Goal: Task Accomplishment & Management: Use online tool/utility

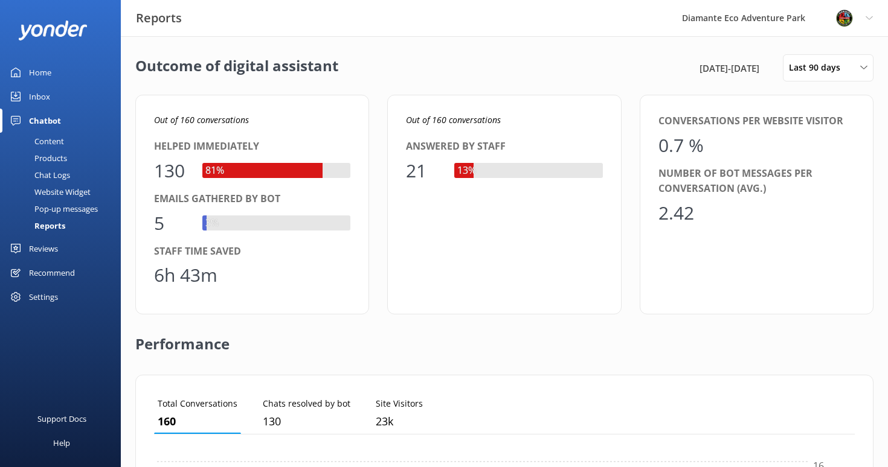
scroll to position [121, 700]
click at [39, 68] on div "Home" at bounding box center [40, 72] width 22 height 24
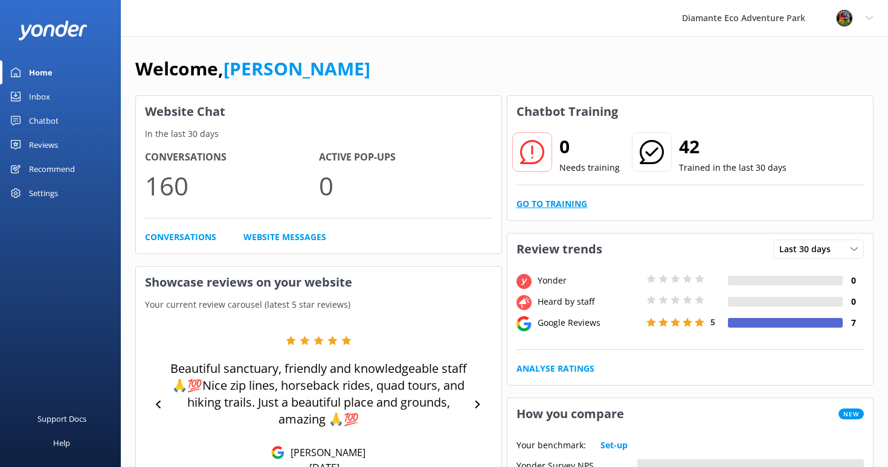
click at [541, 208] on link "Go to Training" at bounding box center [551, 203] width 71 height 13
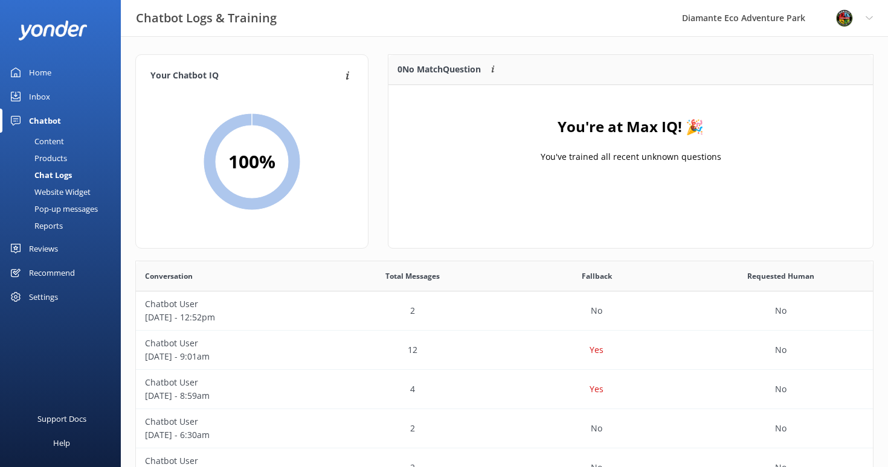
click at [41, 140] on div "Content" at bounding box center [35, 141] width 57 height 17
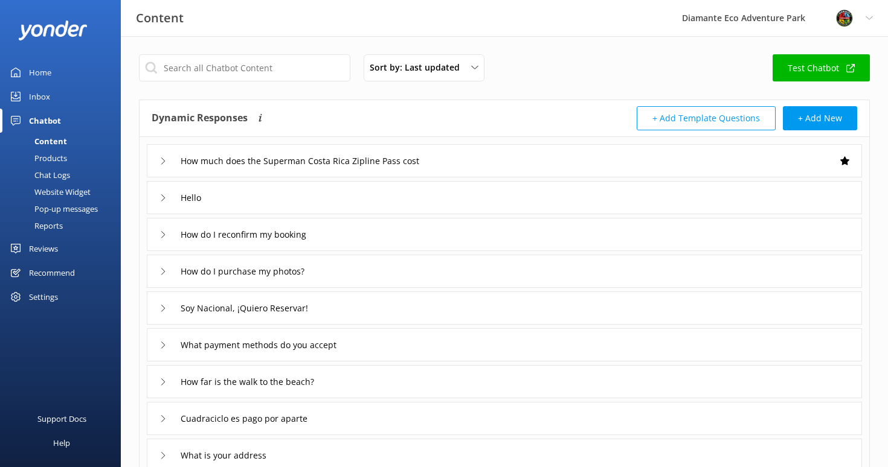
click at [27, 97] on link "Inbox" at bounding box center [60, 97] width 121 height 24
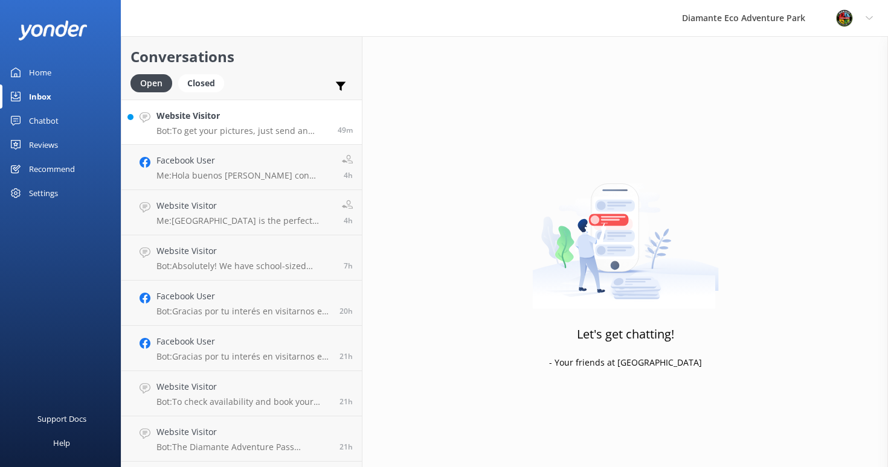
click at [223, 131] on p "Bot: To get your pictures, just send an email to [EMAIL_ADDRESS][DOMAIN_NAME], …" at bounding box center [242, 131] width 172 height 11
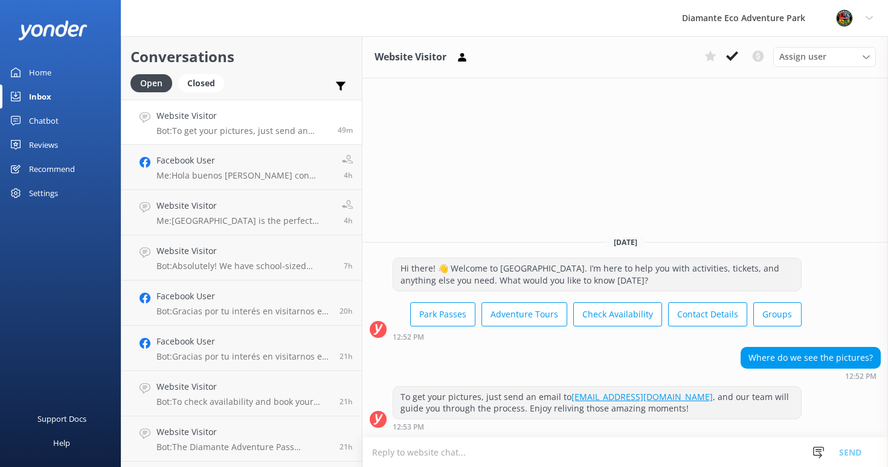
click at [47, 67] on div "Home" at bounding box center [40, 72] width 22 height 24
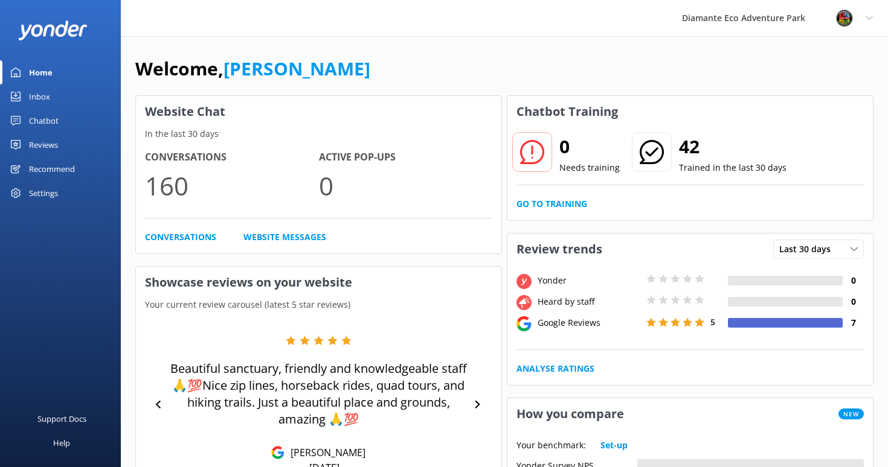
click at [34, 91] on div "Inbox" at bounding box center [39, 97] width 21 height 24
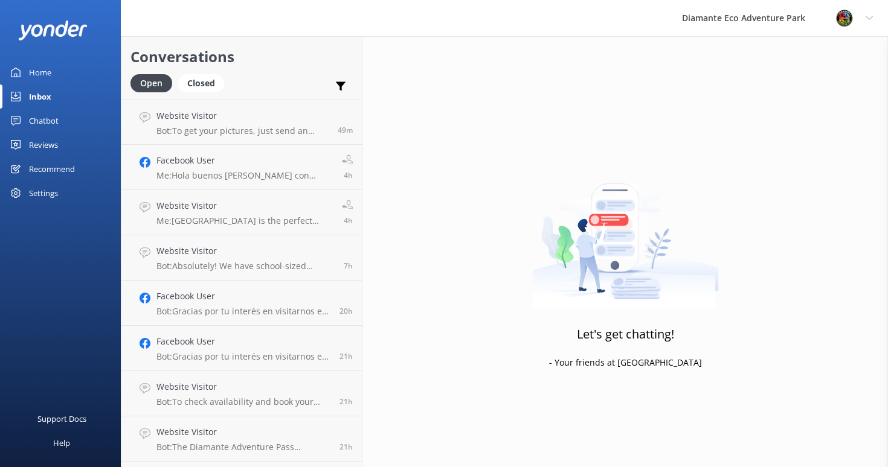
click at [29, 121] on div "Chatbot" at bounding box center [44, 121] width 30 height 24
